Goal: Book appointment/travel/reservation

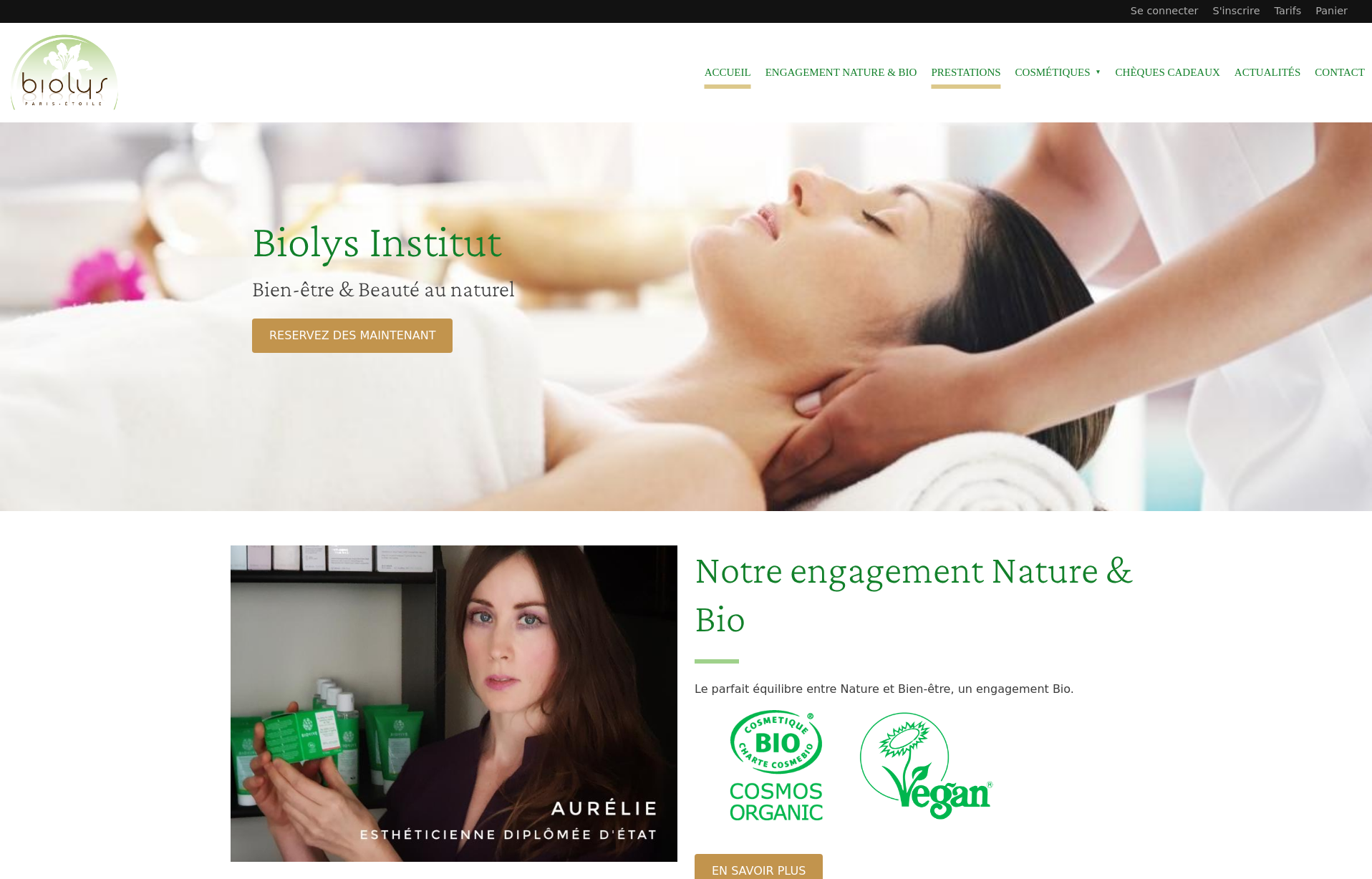
click at [969, 79] on link "Prestations" at bounding box center [965, 72] width 69 height 32
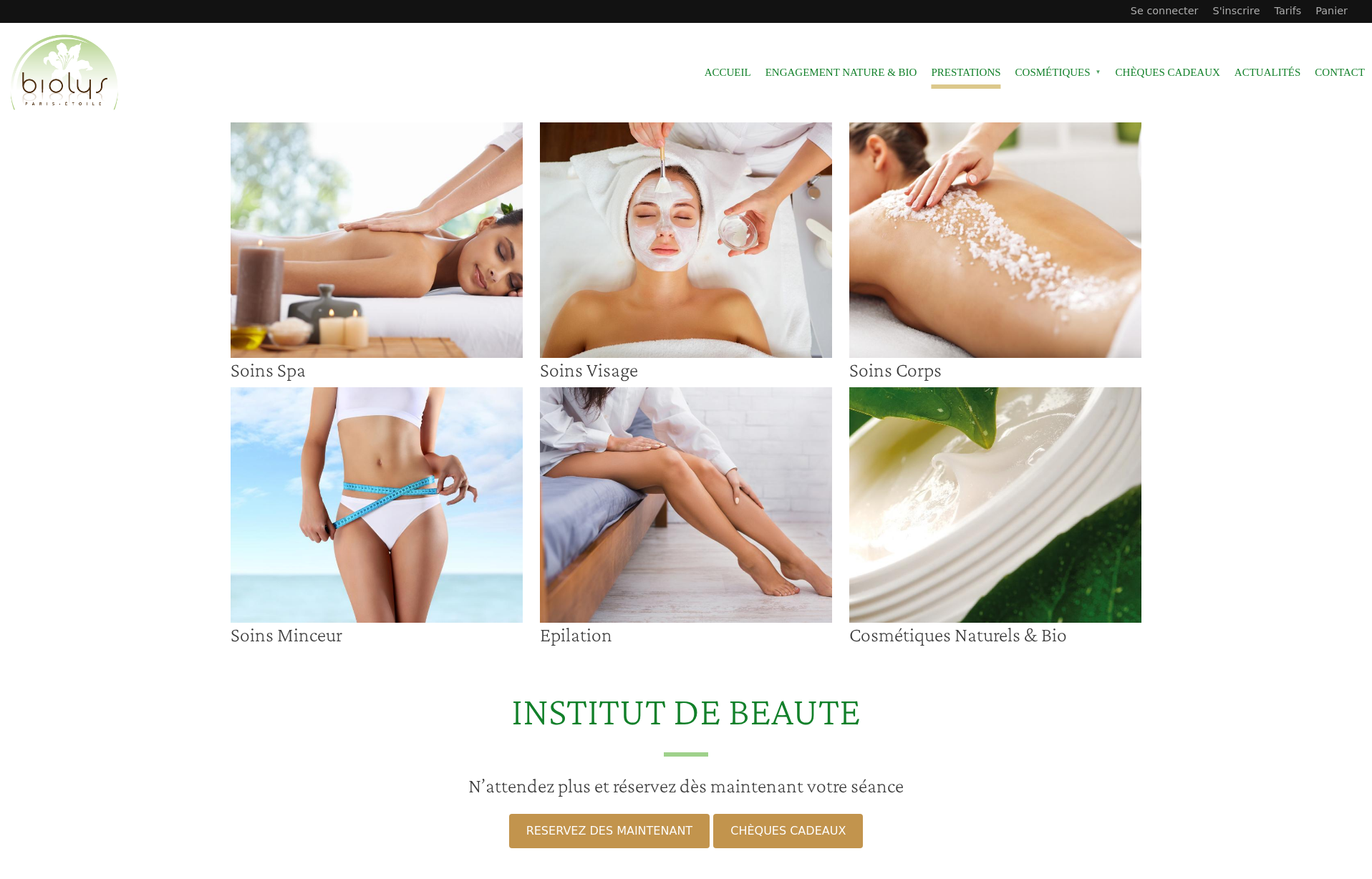
click at [706, 188] on img at bounding box center [686, 240] width 292 height 236
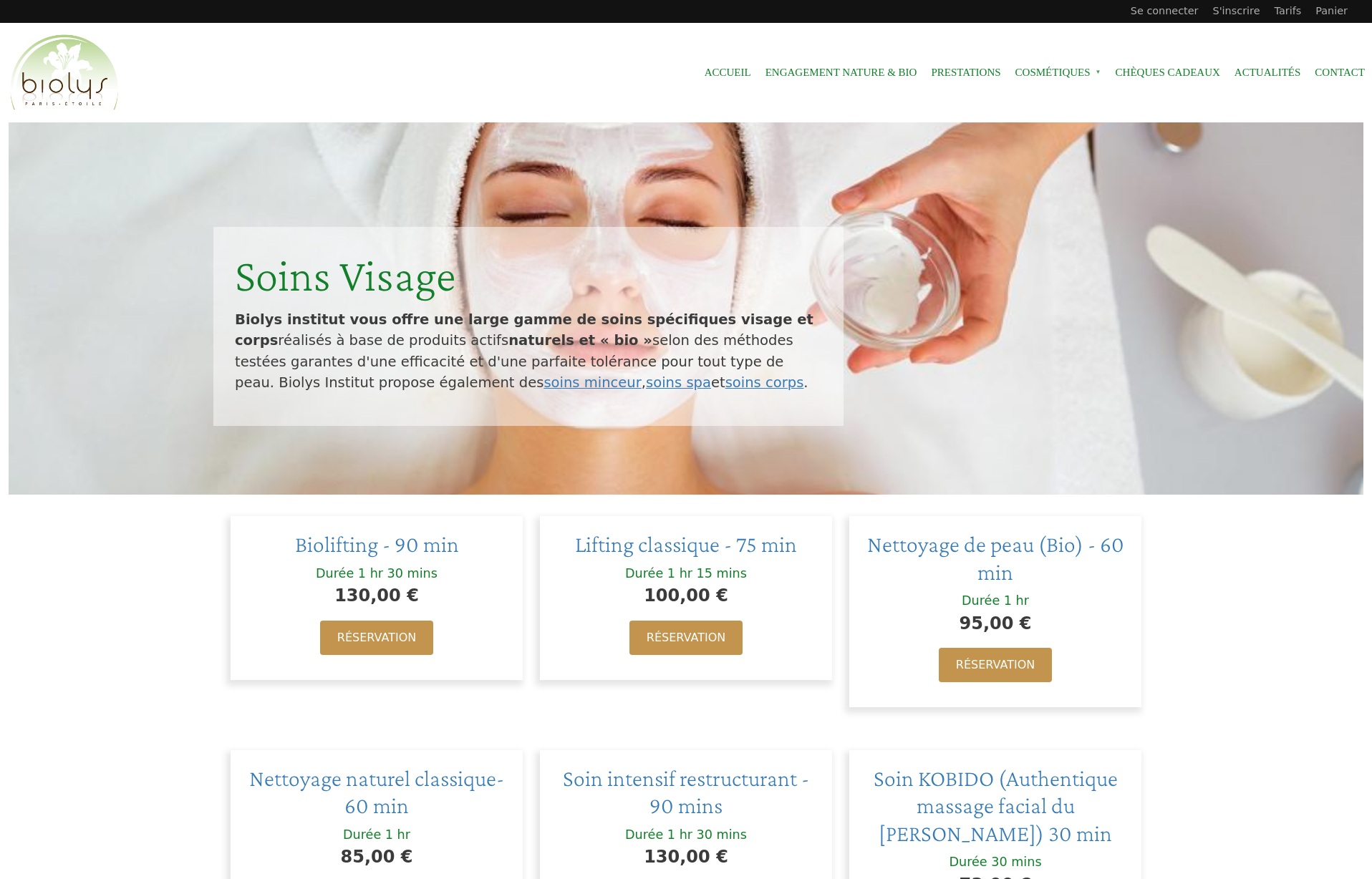
scroll to position [261, 0]
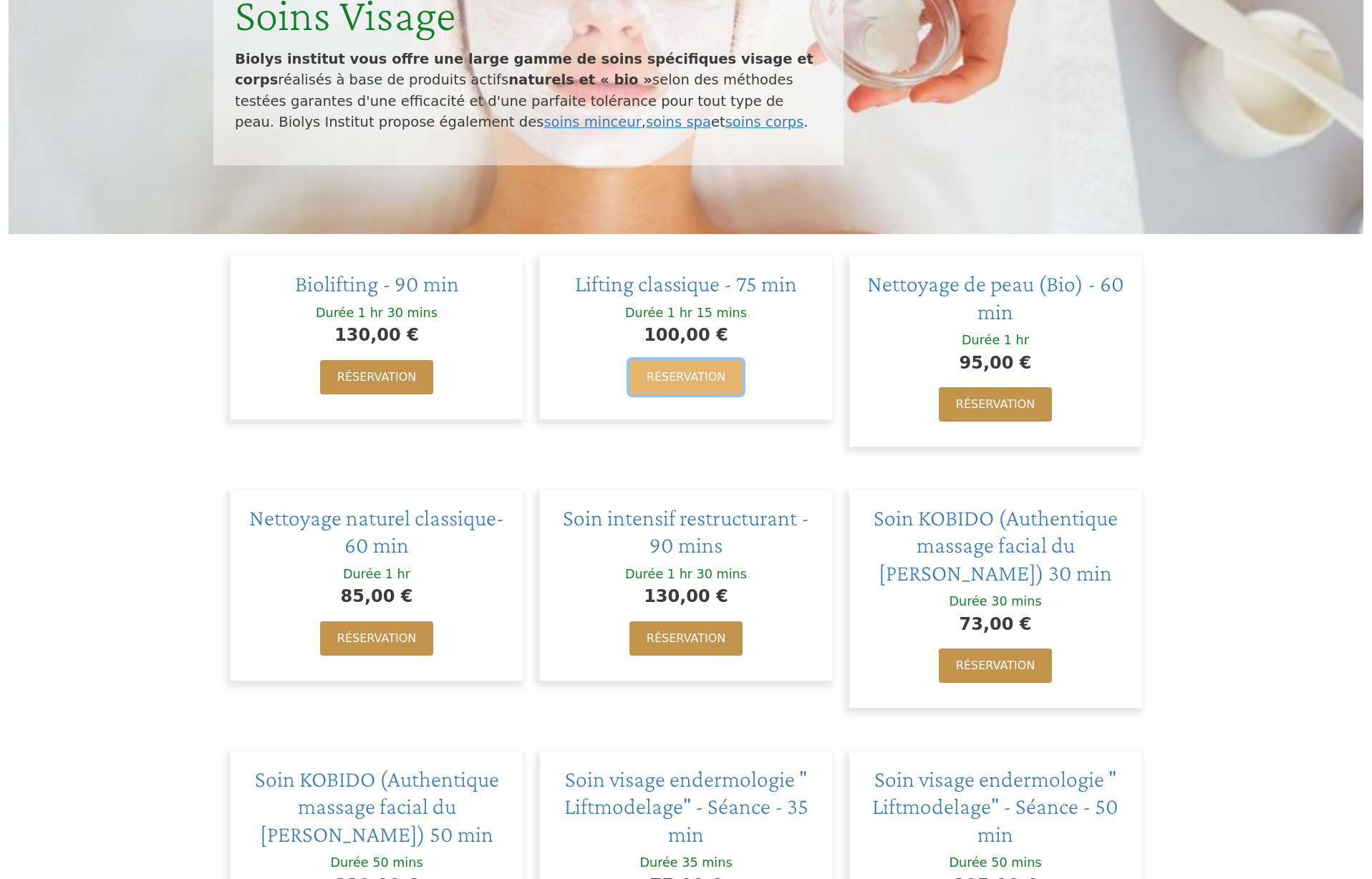
click at [682, 375] on link "Réservation" at bounding box center [686, 377] width 113 height 34
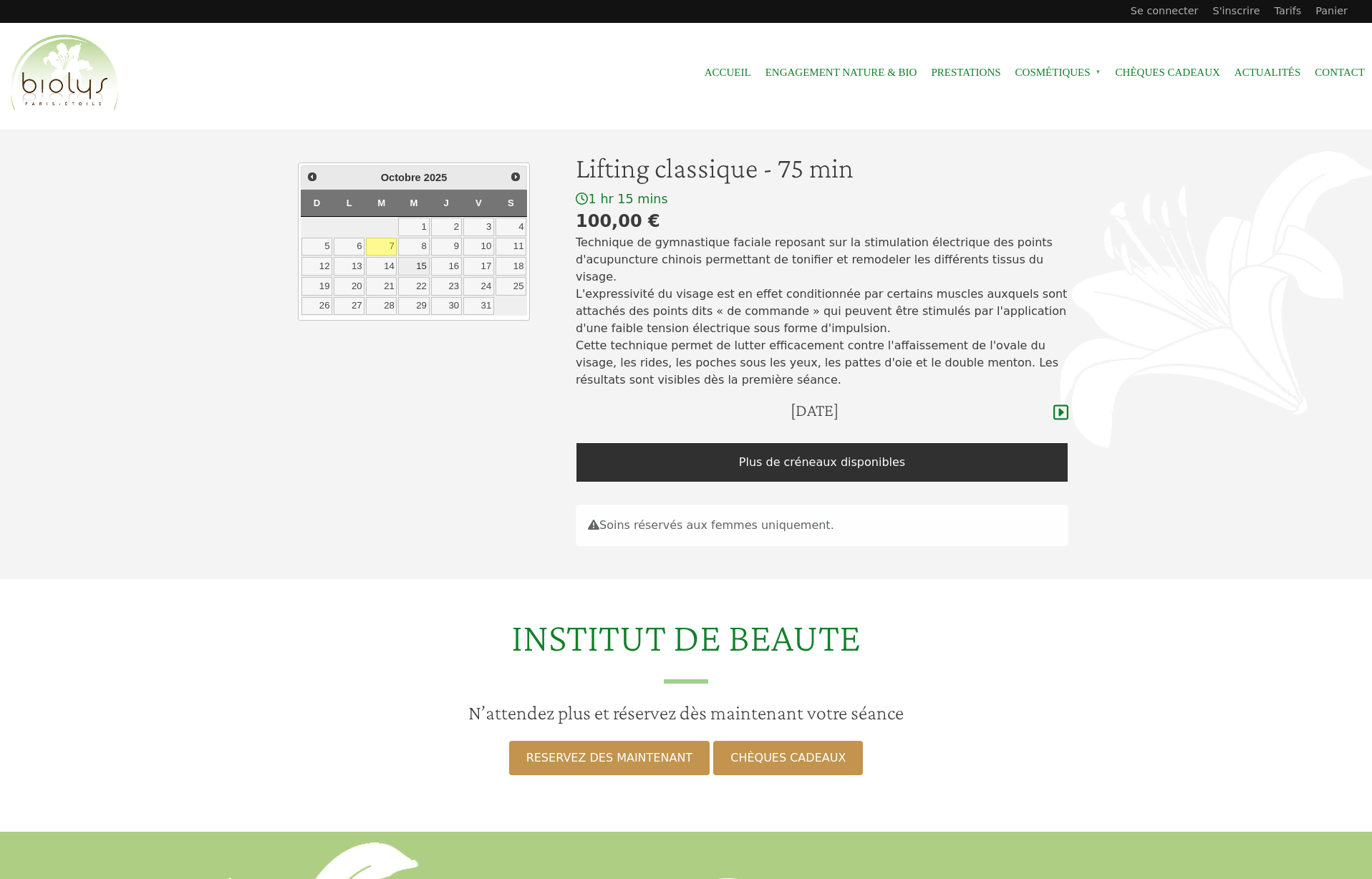
click at [418, 267] on link "15" at bounding box center [413, 266] width 30 height 19
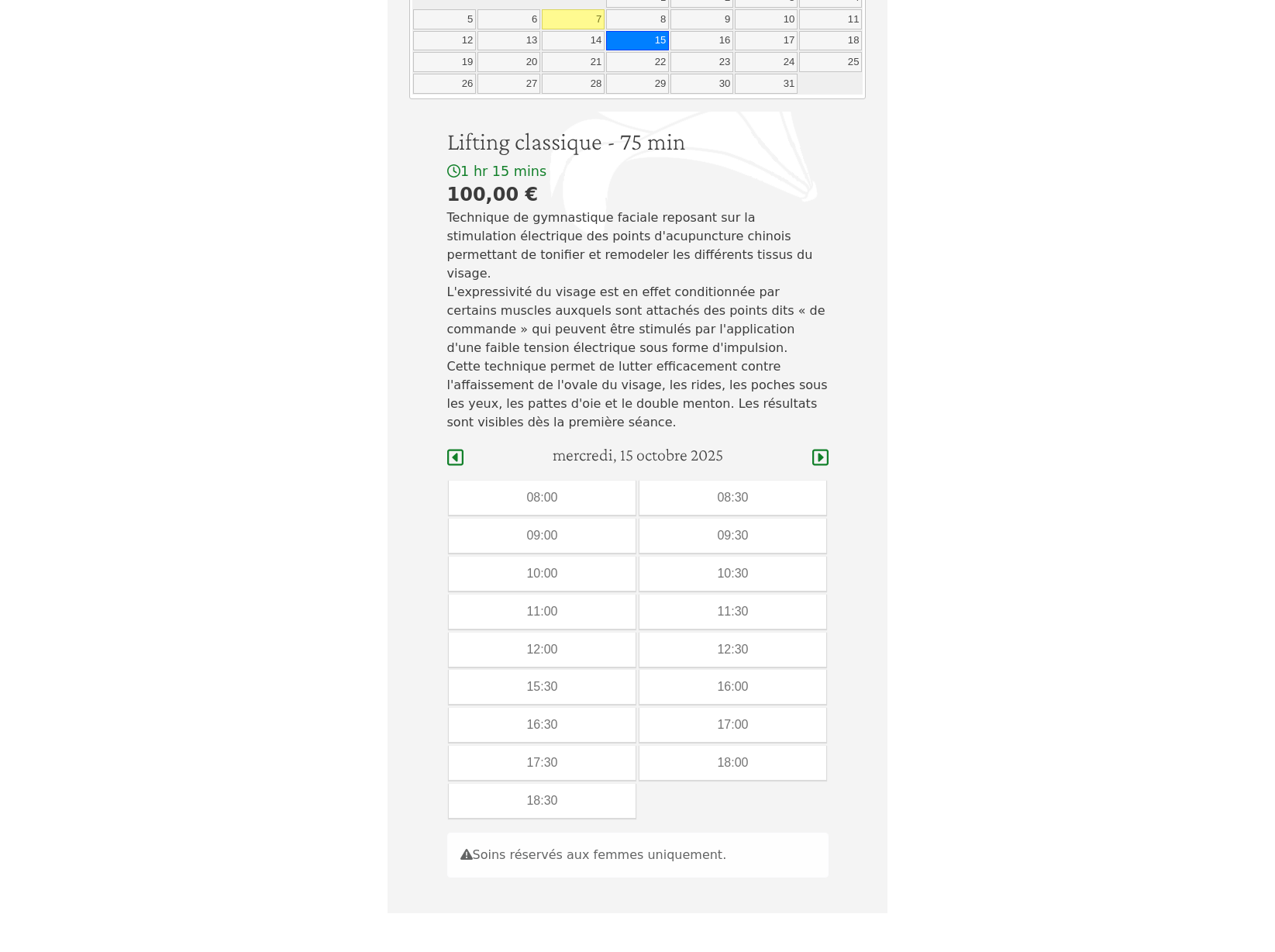
scroll to position [36, 0]
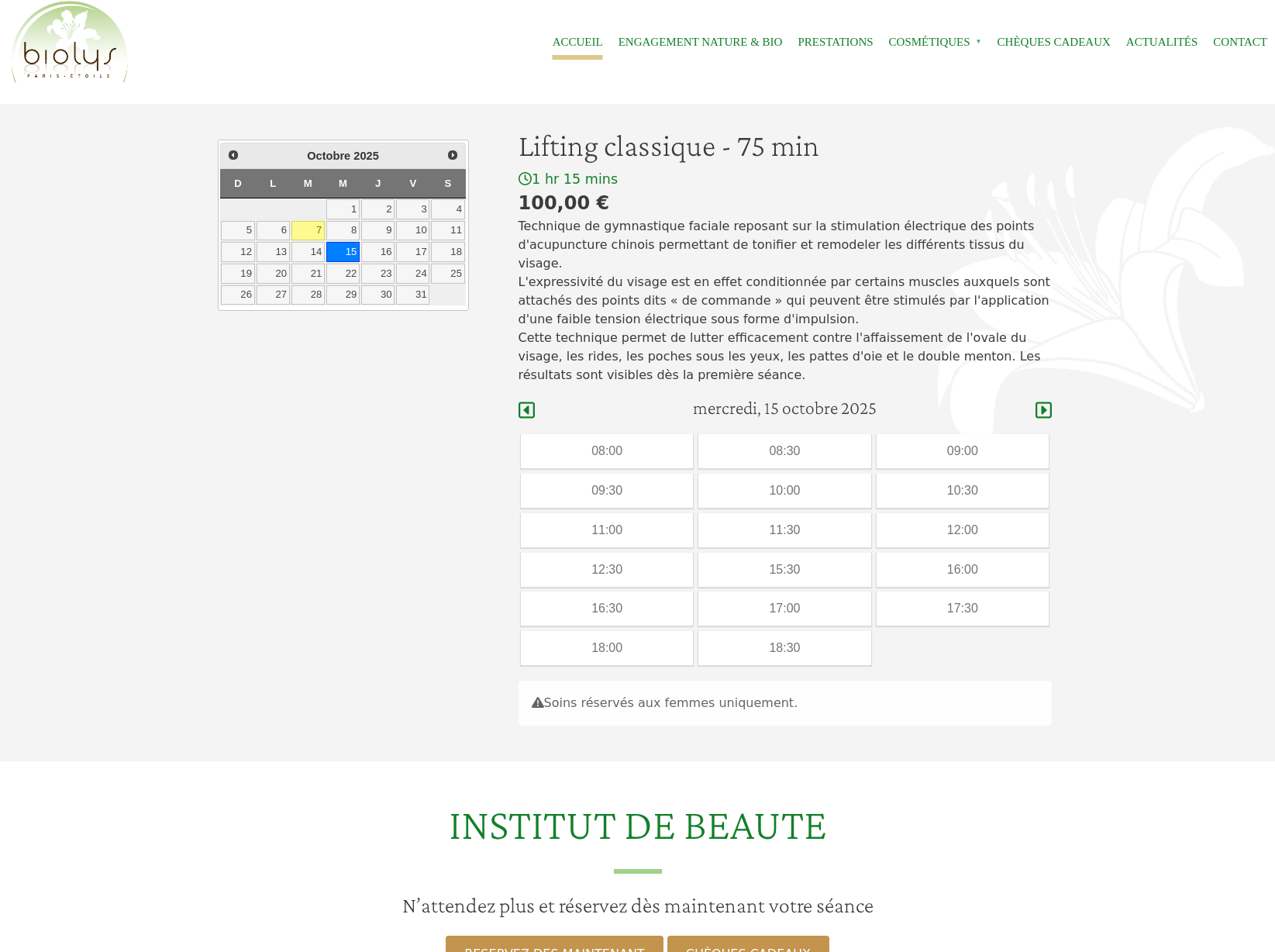
click at [553, 43] on link "Accueil" at bounding box center [578, 41] width 51 height 35
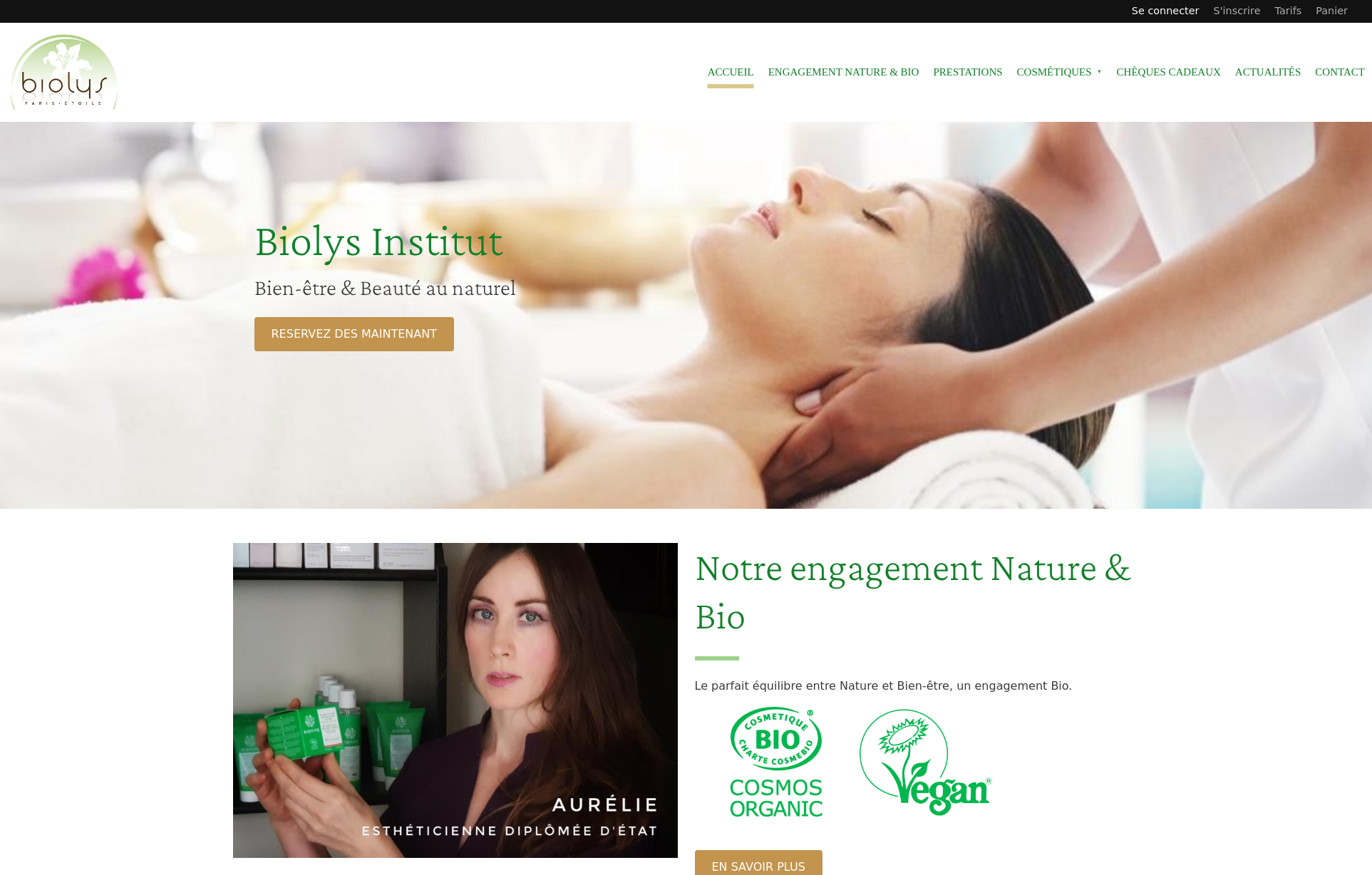
click at [1171, 12] on link "Se connecter" at bounding box center [1165, 11] width 82 height 23
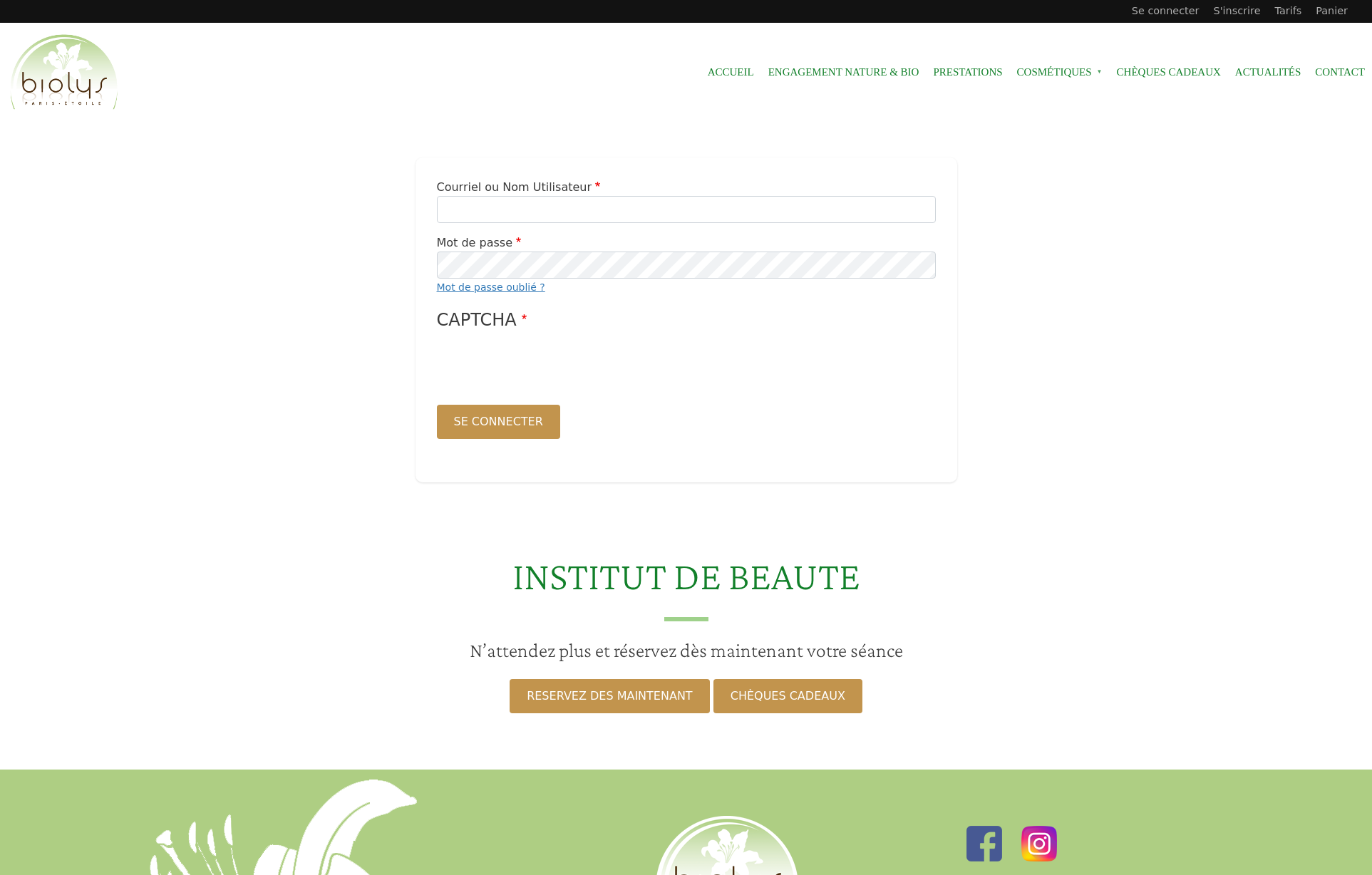
type input "*****"
click at [502, 417] on button "Se connecter" at bounding box center [498, 422] width 124 height 34
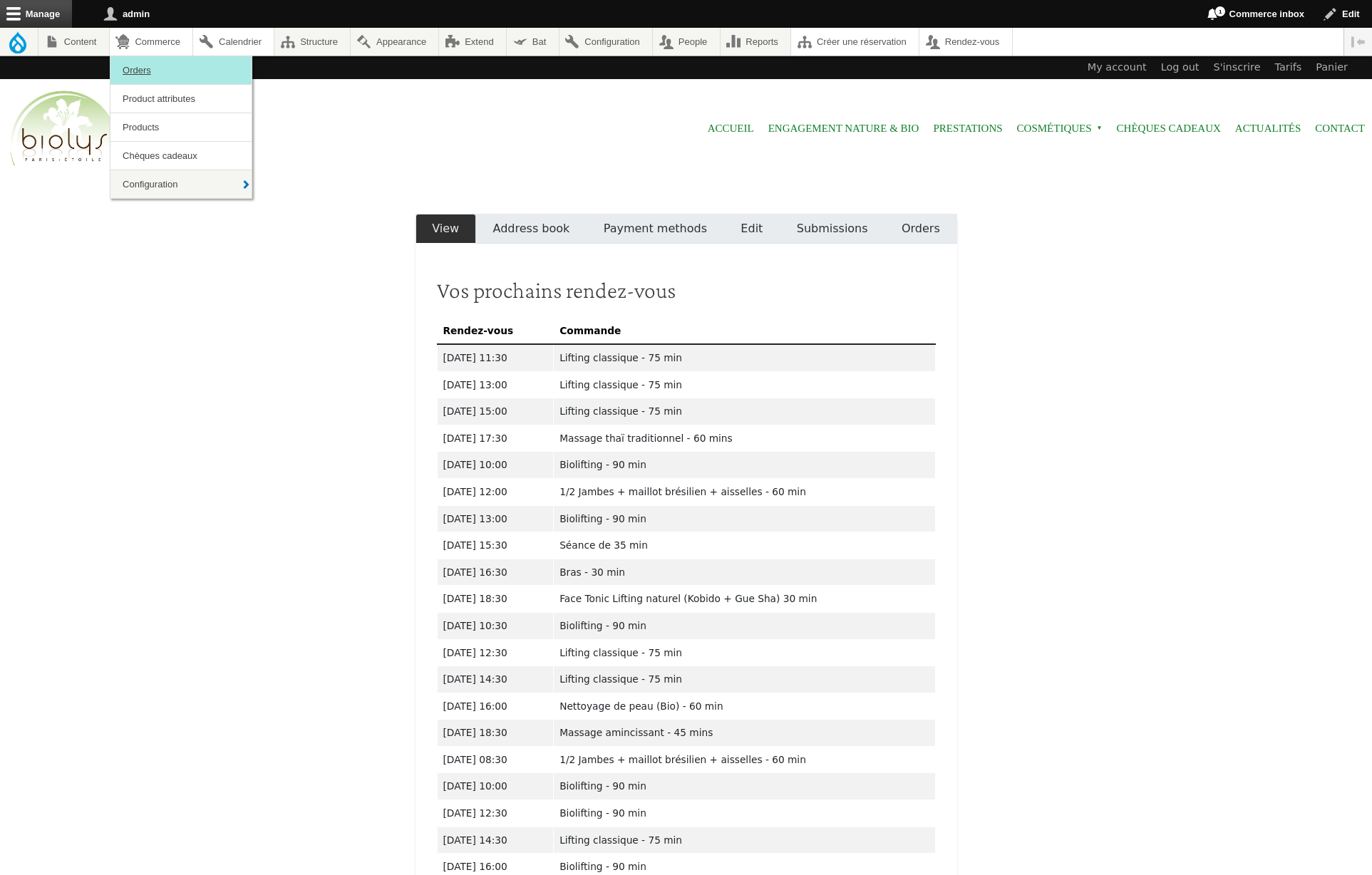
click at [149, 72] on link "Orders" at bounding box center [181, 70] width 141 height 28
